Goal: Information Seeking & Learning: Find specific fact

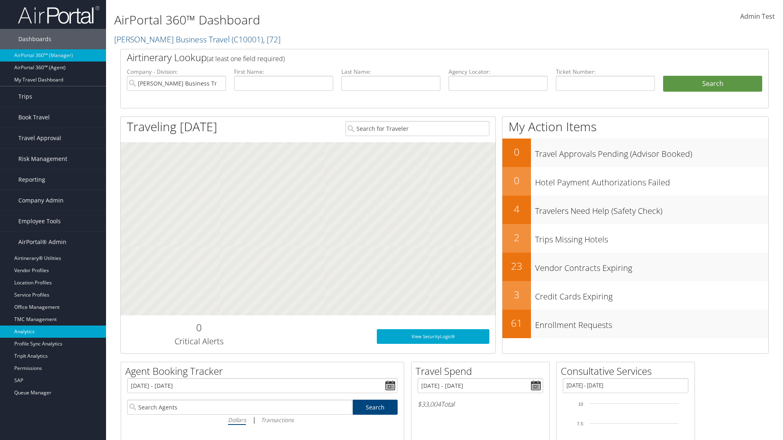
click at [53, 332] on link "Analytics" at bounding box center [53, 332] width 106 height 12
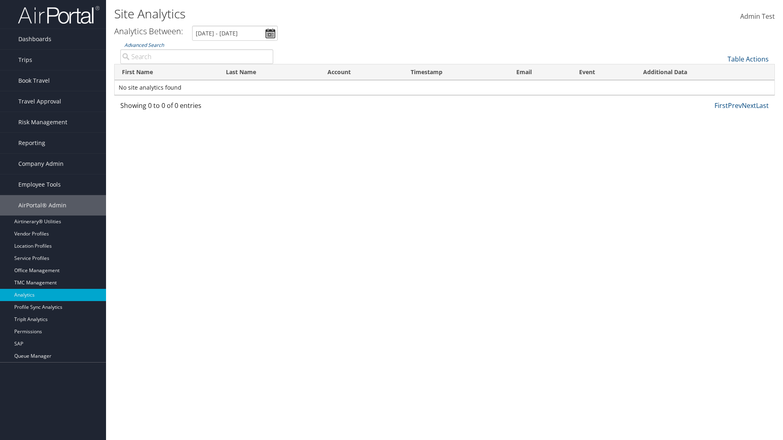
click at [144, 45] on link "Advanced Search" at bounding box center [144, 45] width 40 height 7
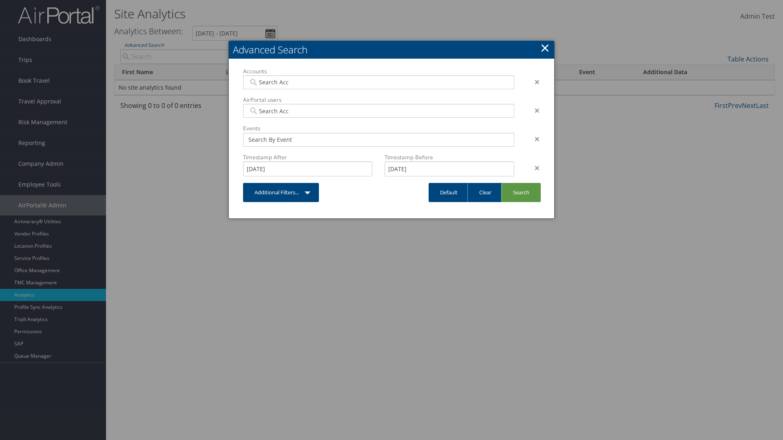
click at [545, 48] on link "×" at bounding box center [544, 48] width 9 height 16
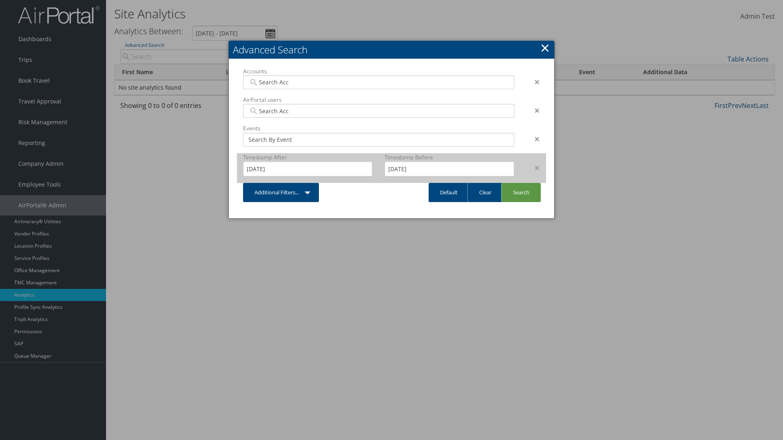
click at [533, 168] on div "×" at bounding box center [533, 168] width 26 height 10
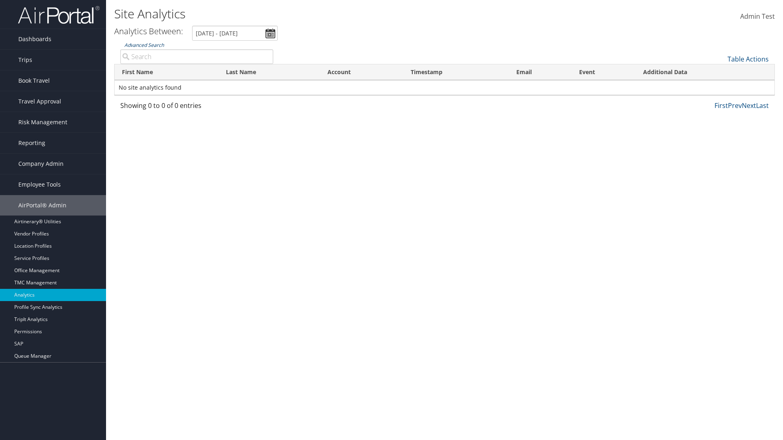
click at [144, 45] on link "Advanced Search" at bounding box center [144, 45] width 40 height 7
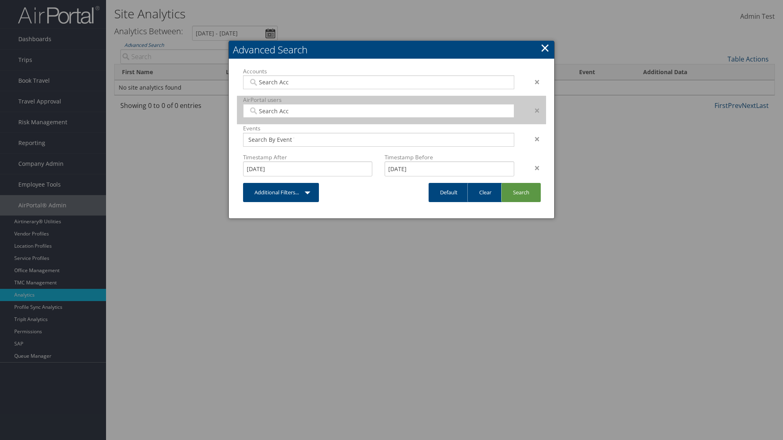
click at [271, 111] on input "search" at bounding box center [271, 111] width 46 height 8
type input "[PERSON_NAME] Download"
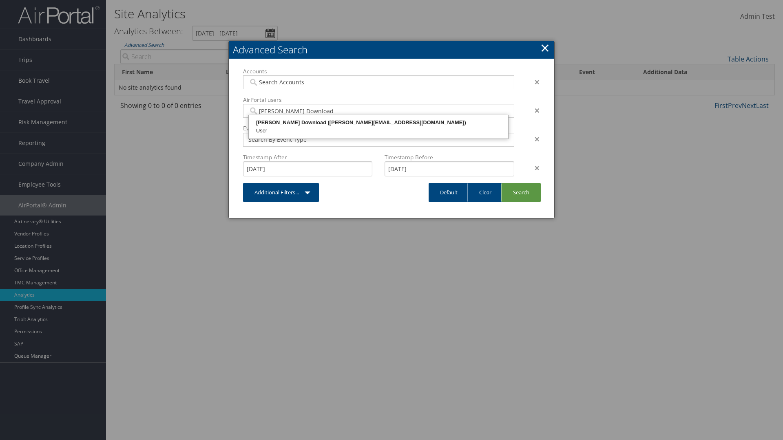
click at [378, 123] on div "Wanda Download (wanda@test868356.com)" at bounding box center [378, 123] width 257 height 8
type input "868356"
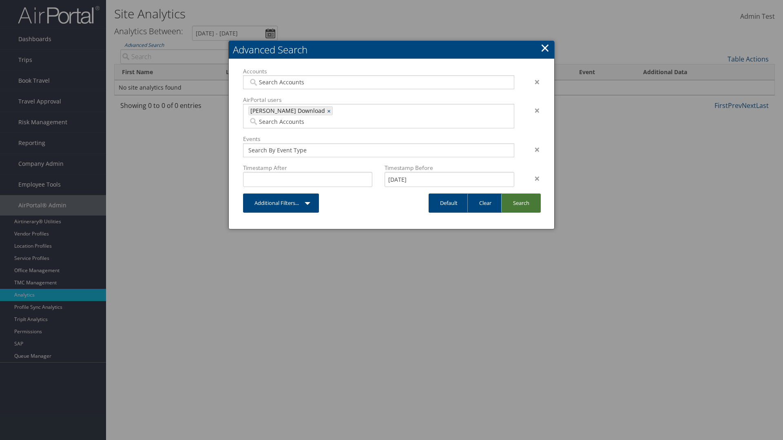
click at [521, 194] on link "Search" at bounding box center [521, 203] width 40 height 19
